Goal: Information Seeking & Learning: Learn about a topic

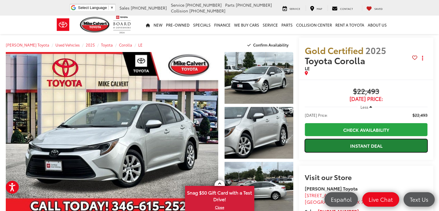
click at [373, 146] on link "Instant Deal" at bounding box center [366, 145] width 123 height 13
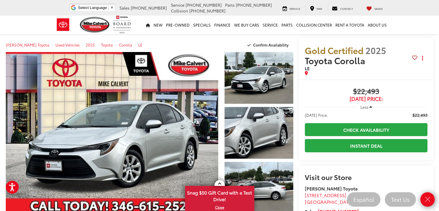
scroll to position [29, 0]
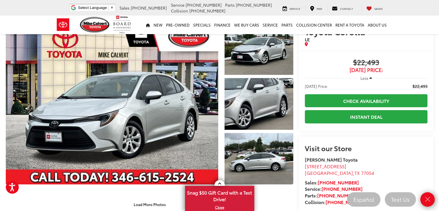
click at [121, 194] on div "Load More Photos" at bounding box center [149, 201] width 287 height 16
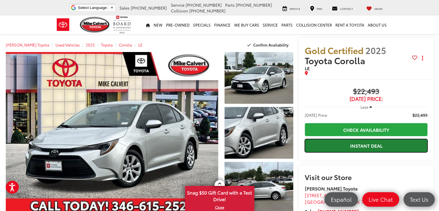
click at [375, 147] on link "Instant Deal" at bounding box center [366, 145] width 123 height 13
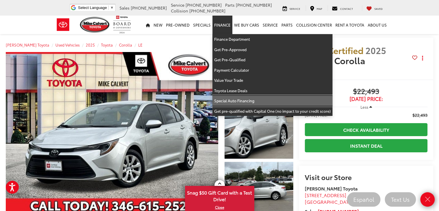
click at [237, 97] on link "Special Auto Financing" at bounding box center [272, 100] width 120 height 10
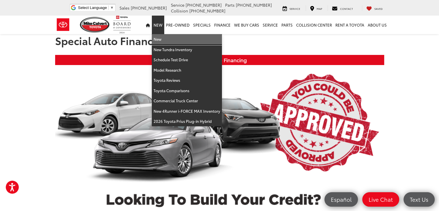
click at [160, 38] on link "New" at bounding box center [187, 39] width 70 height 10
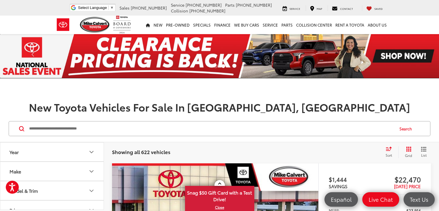
click at [192, 54] on img at bounding box center [219, 56] width 439 height 44
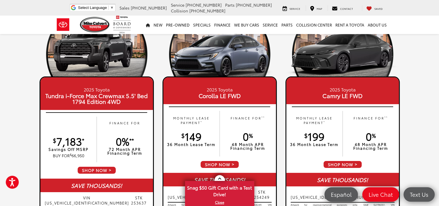
scroll to position [115, 0]
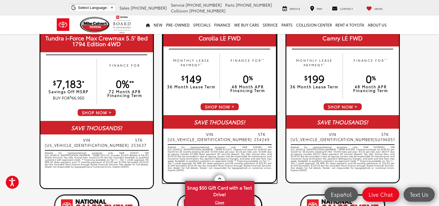
click at [247, 110] on div "2025 Toyota Corolla LE FWD MONTHLY LEASE PAYMENT * $ 149 36 Month Lease Term FI…" at bounding box center [219, 101] width 114 height 164
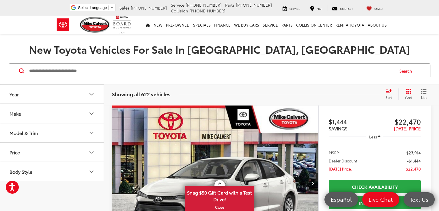
scroll to position [115, 0]
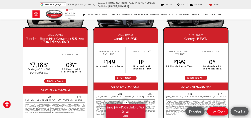
scroll to position [115, 0]
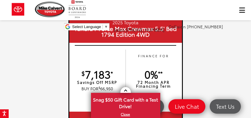
drag, startPoint x: 387, startPoint y: 0, endPoint x: 194, endPoint y: 60, distance: 202.2
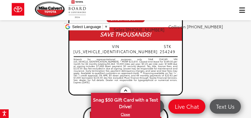
scroll to position [462, 0]
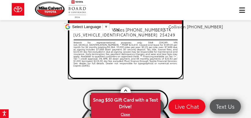
click at [92, 41] on div "Artwork for representational purposes only. Stk# 254249. VIN 5YFB4MDE2SP345615.…" at bounding box center [126, 58] width 104 height 35
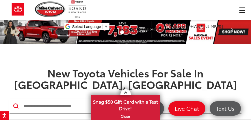
click at [242, 12] on div "[PERSON_NAME] Toyota Select Language ​ ▼ Sales [PHONE_NUMBER] Service [PHONE_NU…" at bounding box center [125, 17] width 251 height 35
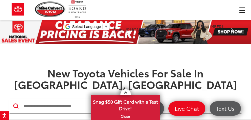
click at [241, 10] on div "Mike Calvert Toyota Select Language ​ ▼ Sales 713-597-5313 Service 346-577-8734…" at bounding box center [125, 17] width 251 height 35
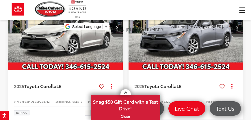
scroll to position [99, 0]
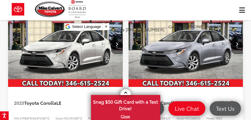
click at [50, 53] on img "2025 Toyota Corolla LE 0" at bounding box center [65, 44] width 115 height 87
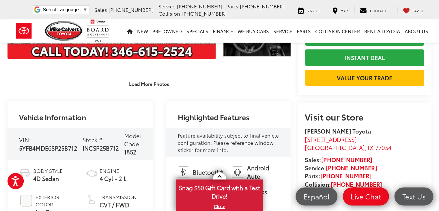
scroll to position [132, 0]
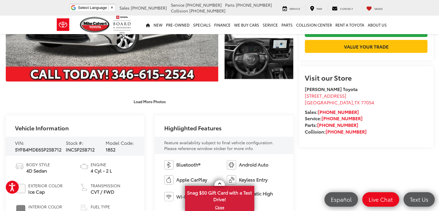
drag, startPoint x: 160, startPoint y: 3, endPoint x: 137, endPoint y: 26, distance: 31.8
click at [137, 26] on div "New New New Tundra Inventory Schedule Test Drive Model Research Toyota Reviews …" at bounding box center [220, 25] width 338 height 18
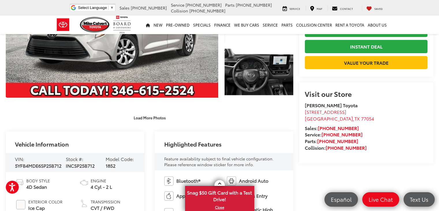
scroll to position [0, 0]
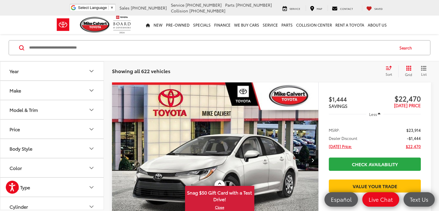
click at [100, 48] on input "Search by Make, Model, or Keyword" at bounding box center [211, 48] width 365 height 14
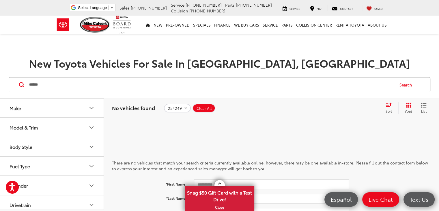
click at [29, 85] on input "******" at bounding box center [211, 85] width 365 height 14
type input "**********"
click at [201, 106] on span "Clear All" at bounding box center [203, 108] width 15 height 5
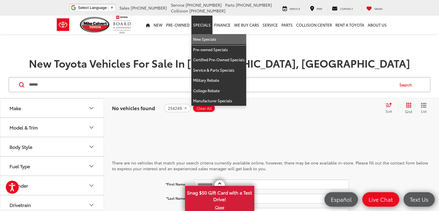
click at [206, 41] on link "New Specials" at bounding box center [218, 39] width 55 height 10
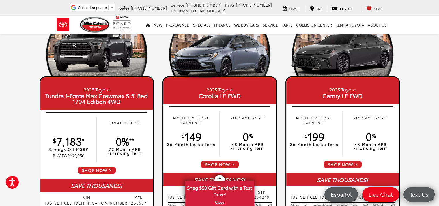
scroll to position [87, 0]
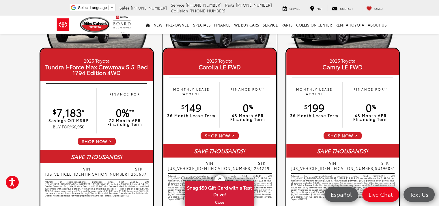
click at [246, 64] on span "Corolla LE FWD" at bounding box center [220, 67] width 110 height 6
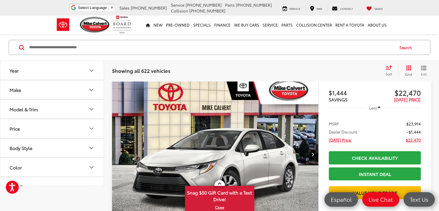
scroll to position [58, 0]
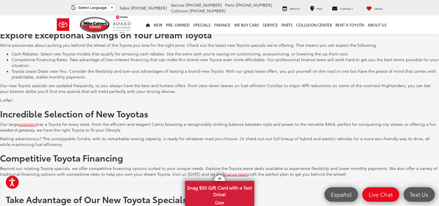
scroll to position [87, 0]
